Goal: Find specific page/section: Find specific page/section

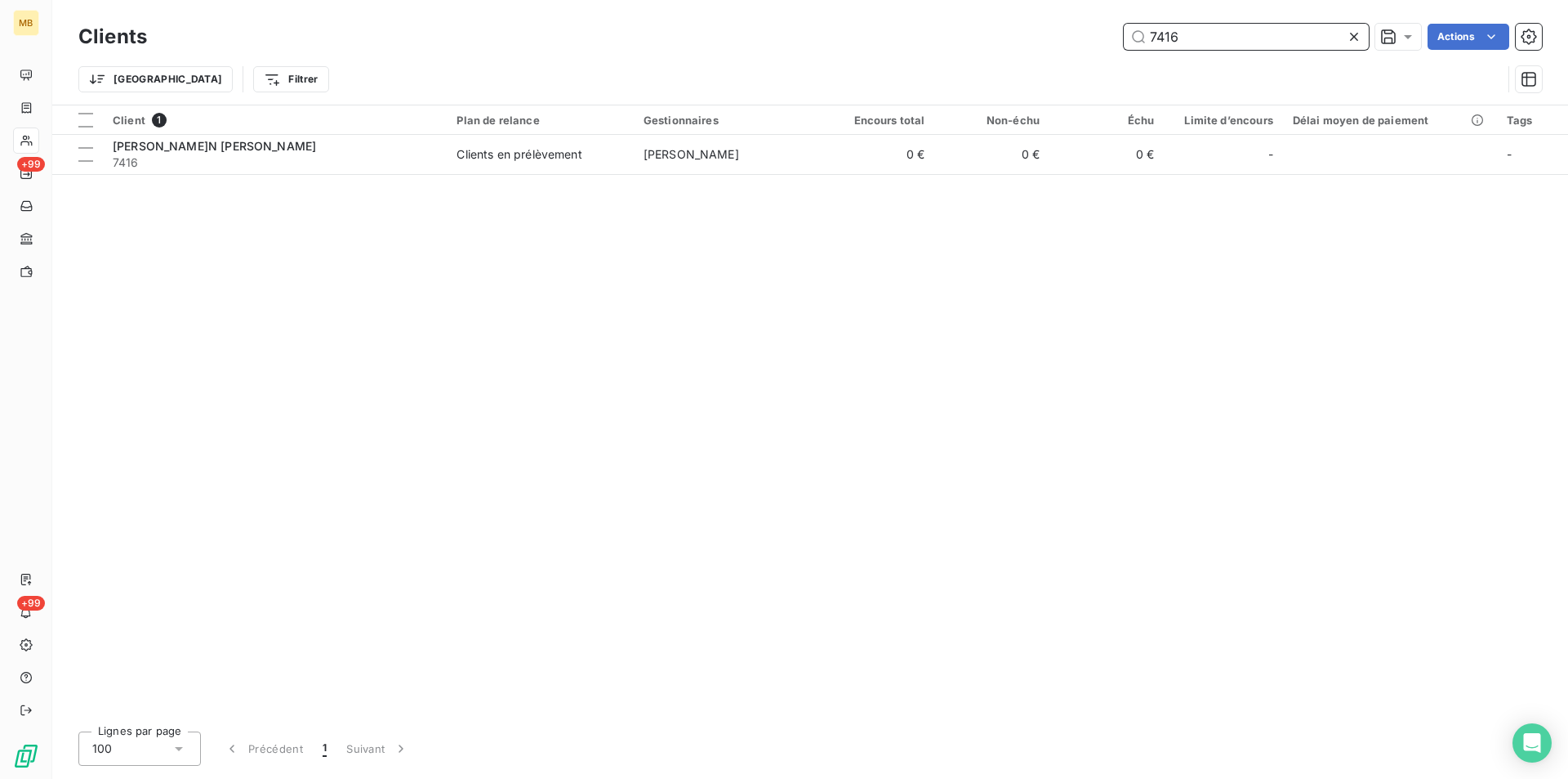
drag, startPoint x: 1175, startPoint y: 31, endPoint x: 1137, endPoint y: 34, distance: 38.1
click at [1133, 35] on input "7416" at bounding box center [1246, 37] width 245 height 26
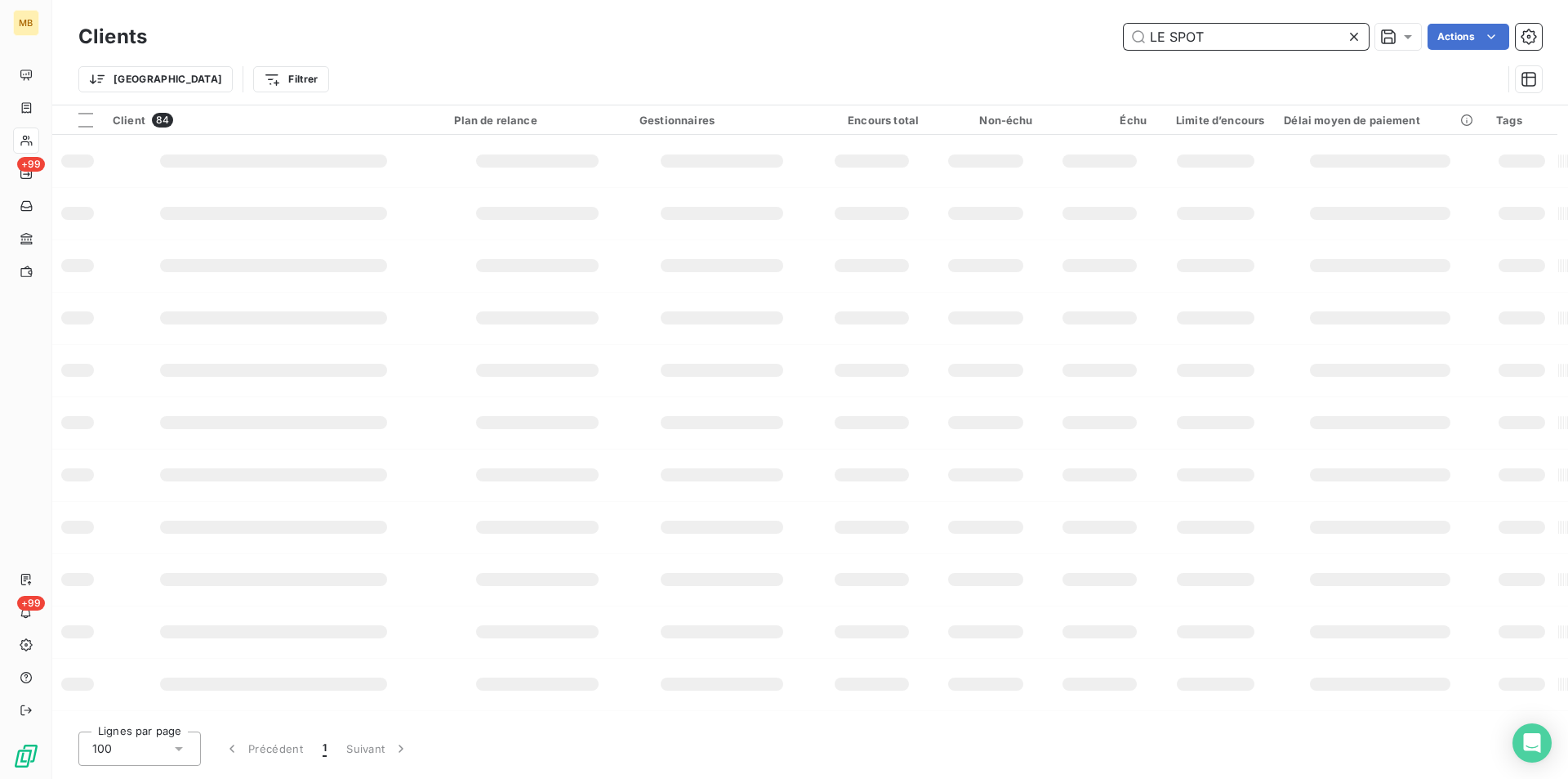
type input "LE SPOT"
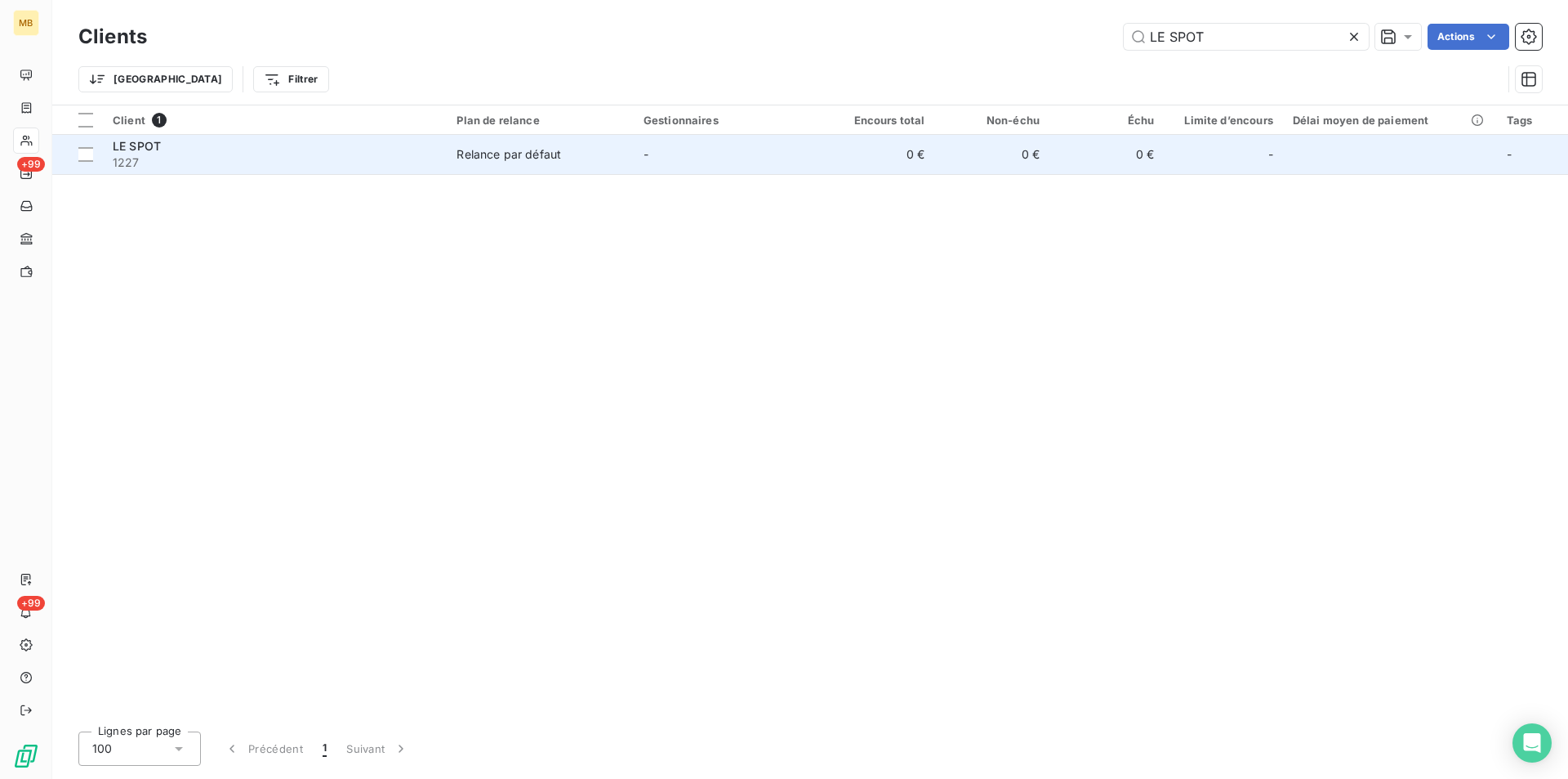
click at [720, 135] on table "Client 1 Plan de relance Gestionnaires Encours total Non-échu Échu Limite d’enc…" at bounding box center [809, 140] width 1516 height 69
click at [710, 146] on td "-" at bounding box center [727, 154] width 187 height 39
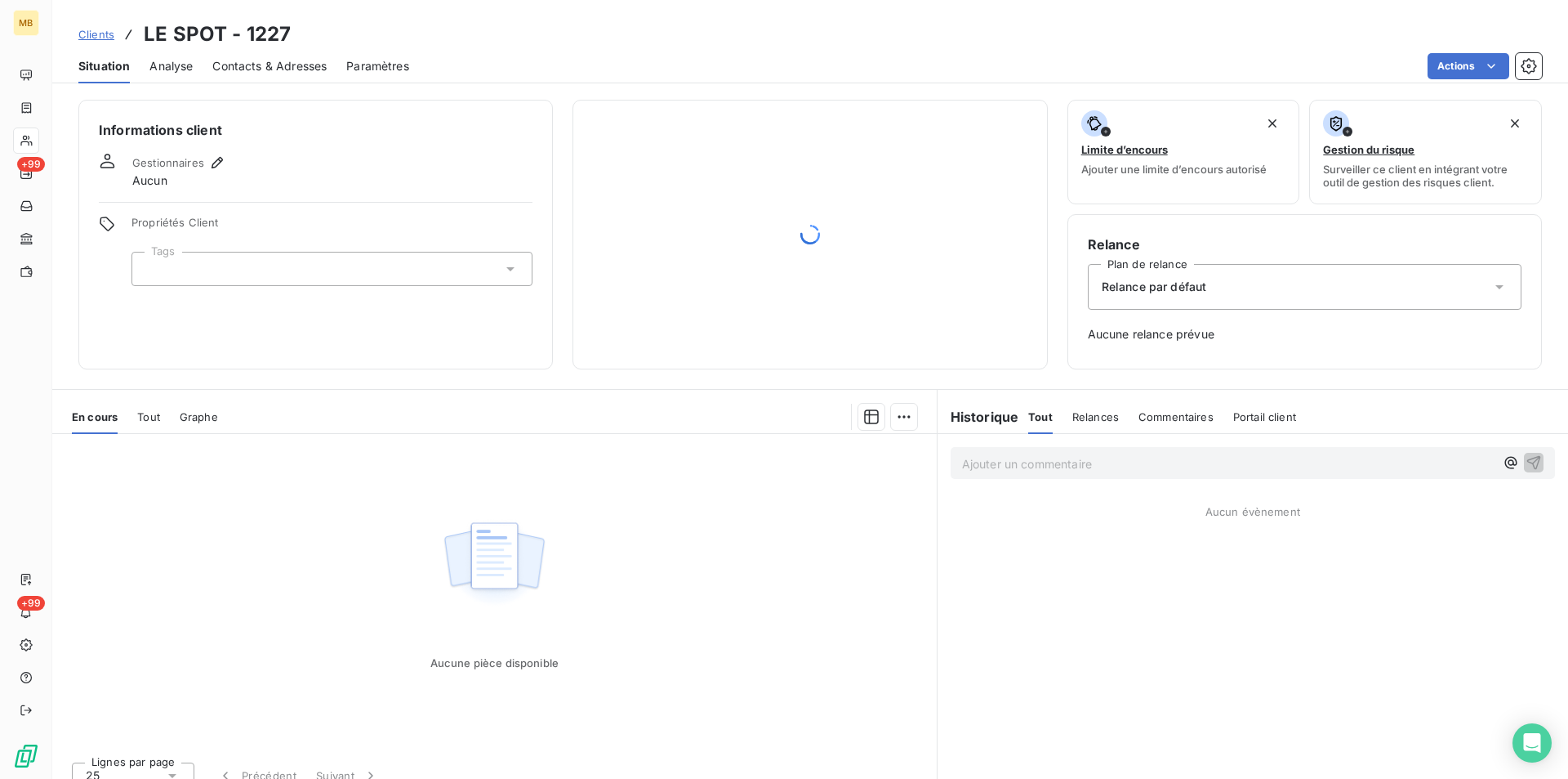
click at [99, 29] on span "Clients" at bounding box center [96, 35] width 36 height 13
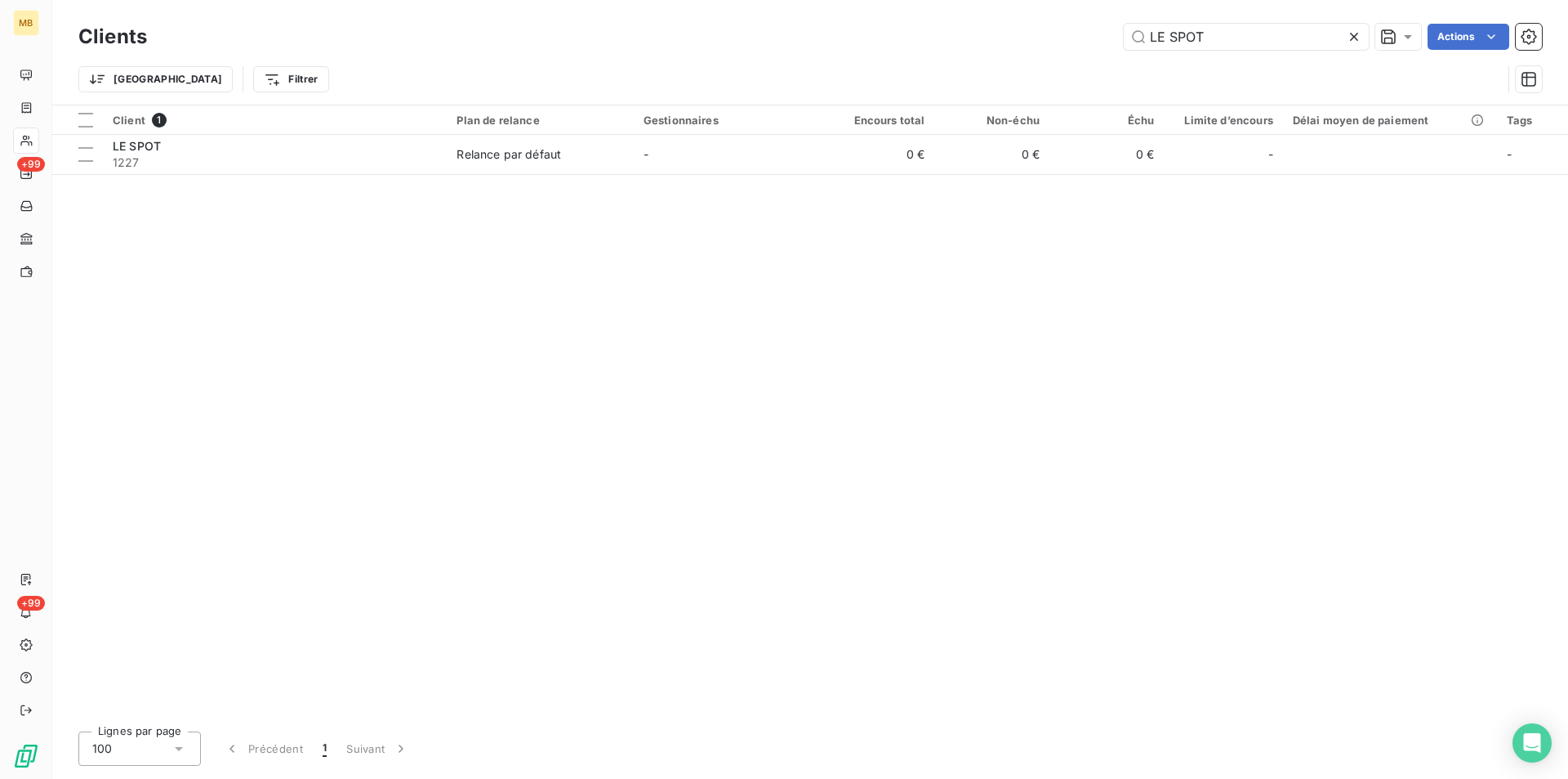
drag, startPoint x: 1175, startPoint y: 33, endPoint x: 1080, endPoint y: 37, distance: 95.1
click at [1080, 37] on div "LE SPOT Actions" at bounding box center [854, 37] width 1376 height 26
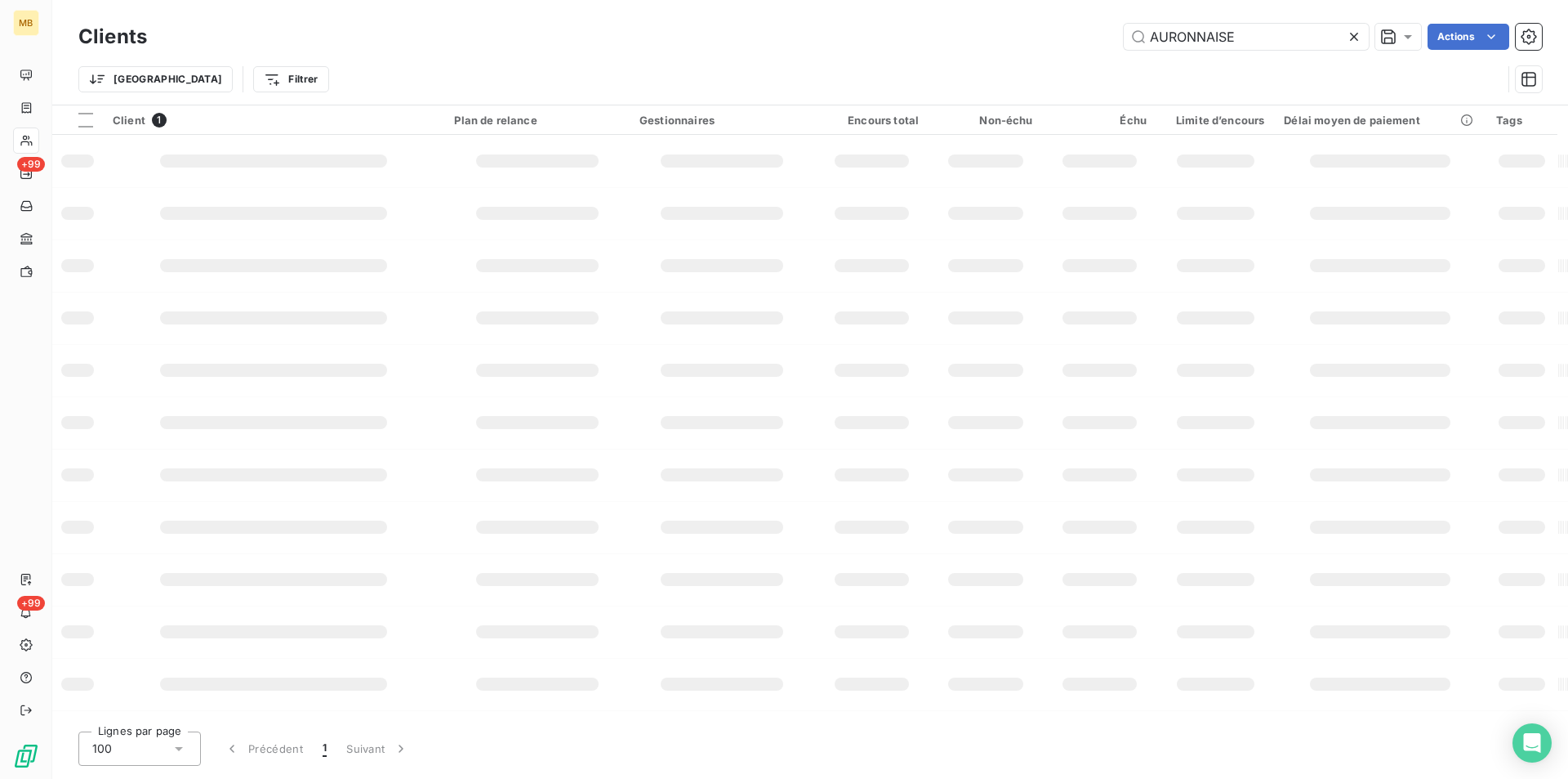
type input "AURONNAISE"
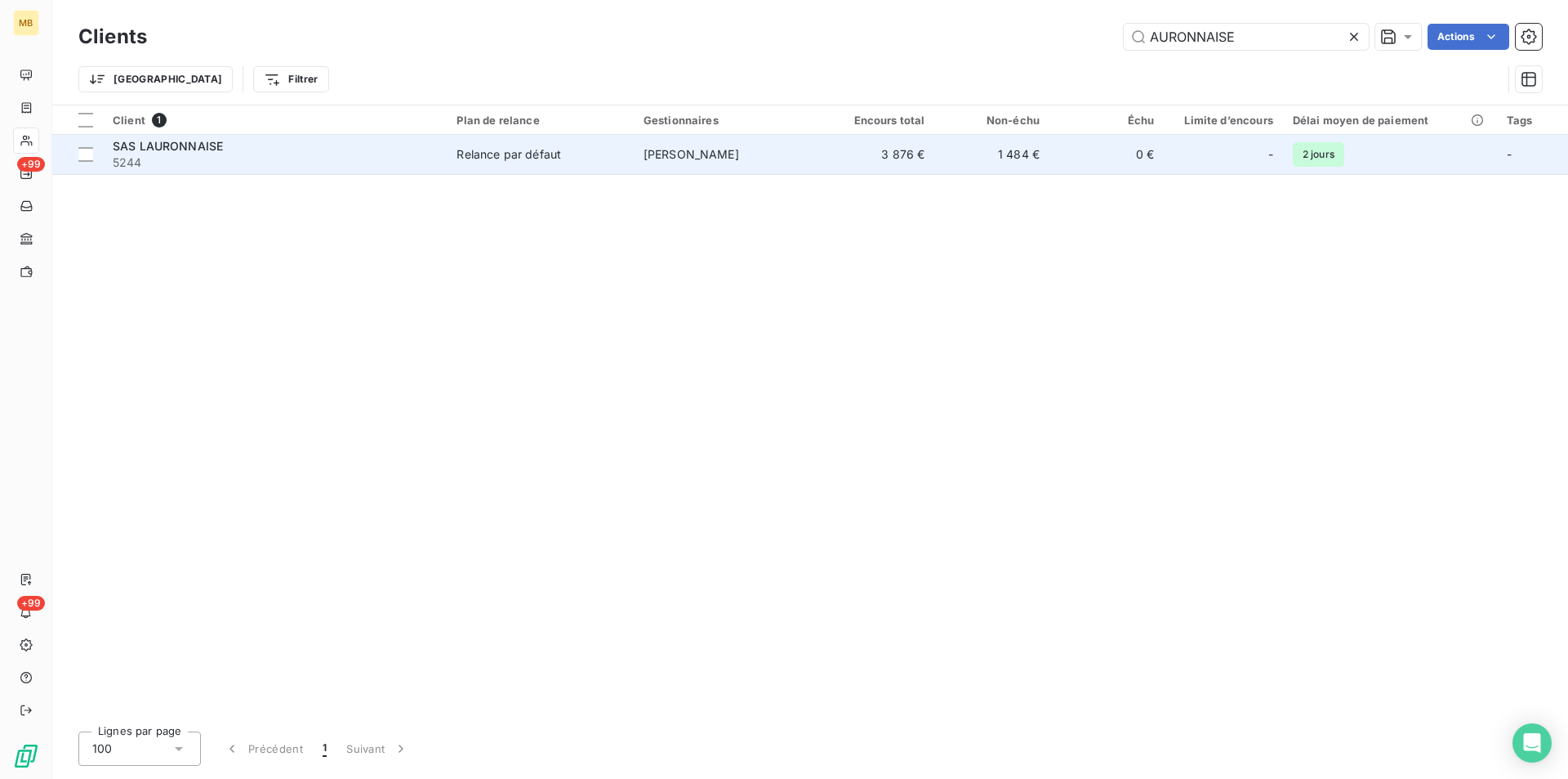
click at [1054, 163] on td "0 €" at bounding box center [1107, 154] width 114 height 39
